Goal: Task Accomplishment & Management: Use online tool/utility

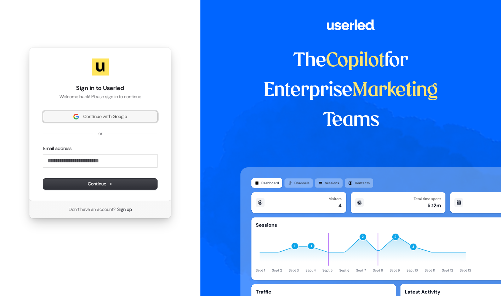
click at [113, 113] on button "Continue with Google" at bounding box center [100, 116] width 114 height 11
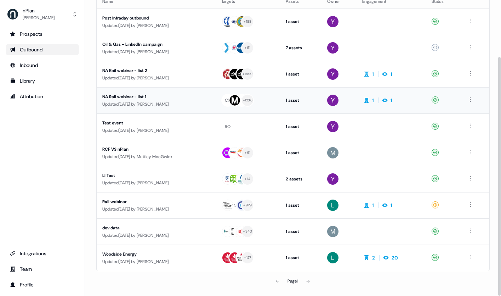
scroll to position [70, 0]
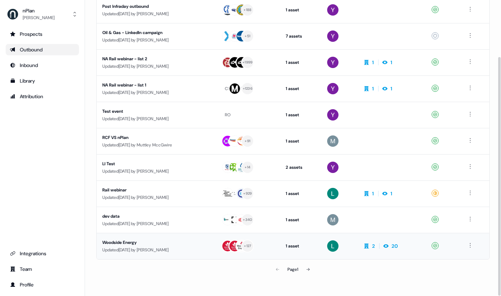
click at [141, 242] on div "Woodside Energy" at bounding box center [156, 242] width 108 height 7
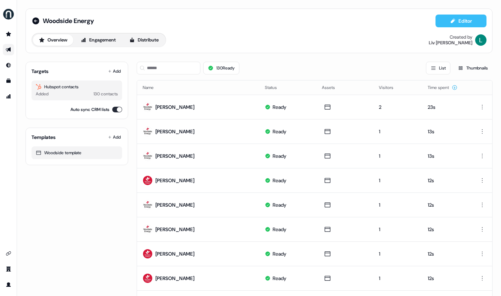
click at [457, 23] on button "Editor" at bounding box center [461, 21] width 51 height 13
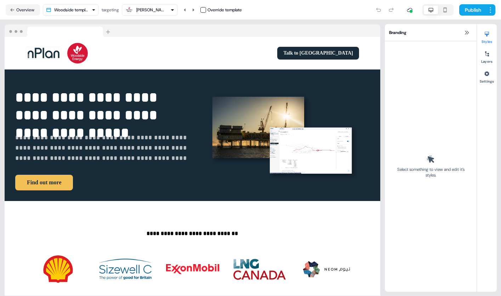
click at [174, 9] on icon "button" at bounding box center [172, 10] width 3 height 2
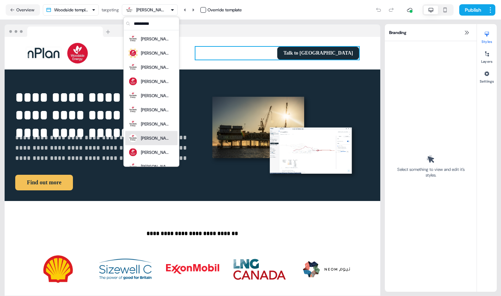
click at [243, 52] on div "Talk to us To pick up a draggable item, press the space bar. While dragging, us…" at bounding box center [278, 53] width 164 height 13
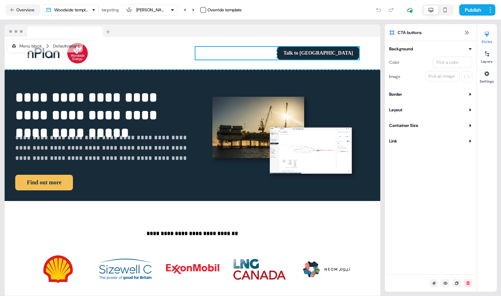
click at [221, 64] on div "To pick up a draggable item, press the space bar. While dragging, use the arrow…" at bounding box center [193, 53] width 376 height 33
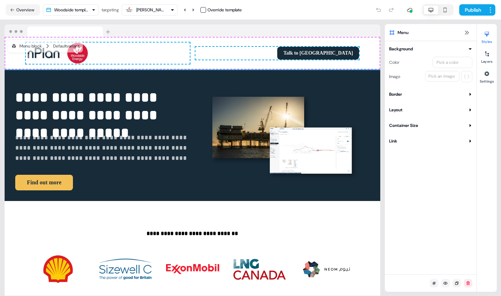
click at [174, 11] on icon "button" at bounding box center [172, 10] width 4 height 4
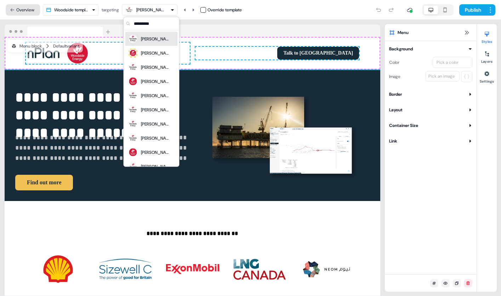
click at [24, 9] on button "Overview" at bounding box center [23, 9] width 34 height 11
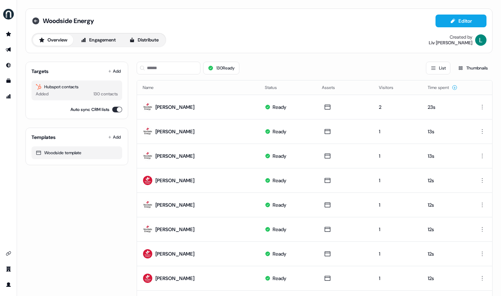
click at [34, 20] on icon at bounding box center [35, 20] width 7 height 7
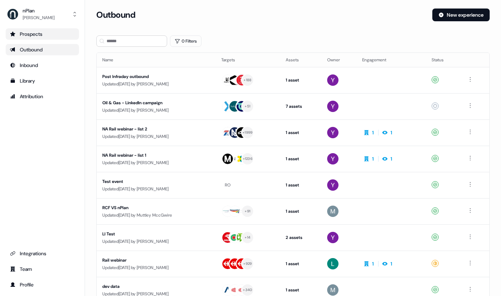
click at [38, 35] on div "Prospects" at bounding box center [42, 33] width 65 height 7
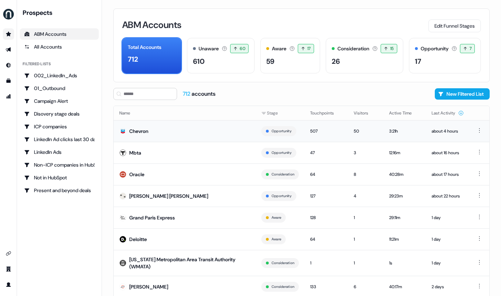
click at [177, 134] on td "Chevron" at bounding box center [185, 131] width 142 height 22
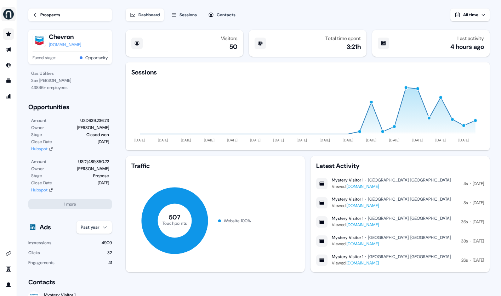
click at [9, 13] on img "side nav menu" at bounding box center [8, 14] width 11 height 11
click at [81, 87] on div "Help documentation Feedback Logout Loading... Prospects Chevron [DOMAIN_NAME] F…" at bounding box center [250, 148] width 501 height 296
click at [7, 50] on icon "Go to outbound experience" at bounding box center [8, 49] width 5 height 5
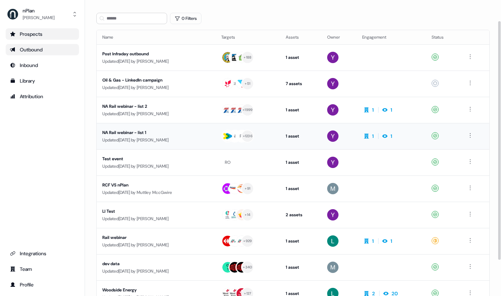
scroll to position [29, 0]
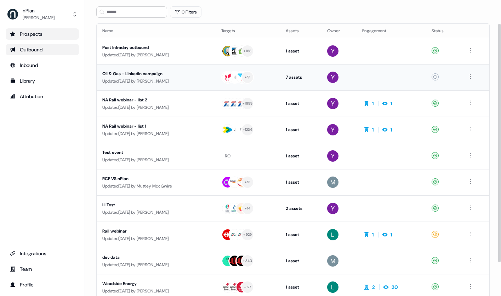
click at [159, 73] on div "Oil & Gas - LinkedIn campaign" at bounding box center [156, 73] width 108 height 7
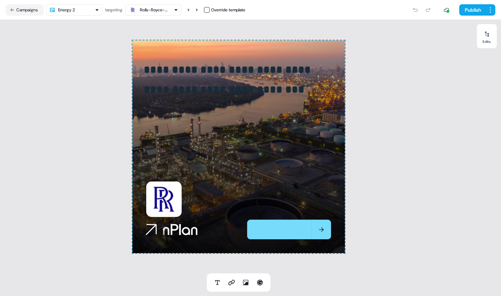
click at [100, 11] on html "**********" at bounding box center [250, 148] width 501 height 296
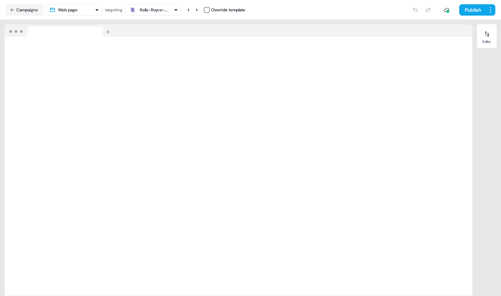
click at [96, 11] on html "For the best experience switch devices to a bigger screen. Go to [DOMAIN_NAME] …" at bounding box center [250, 148] width 501 height 296
